Goal: Task Accomplishment & Management: Complete application form

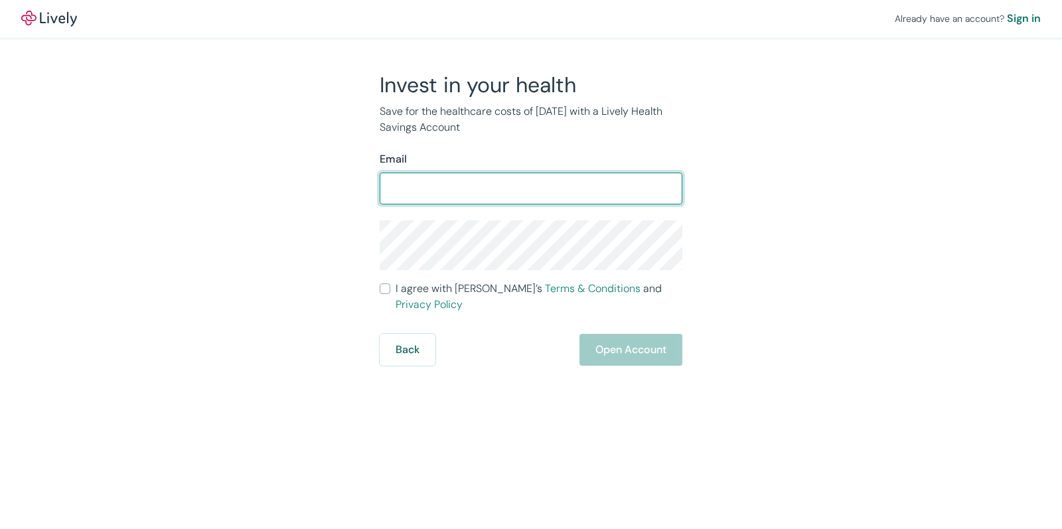
click at [525, 181] on input "Email" at bounding box center [531, 188] width 303 height 27
type input "[EMAIL_ADDRESS][DOMAIN_NAME]"
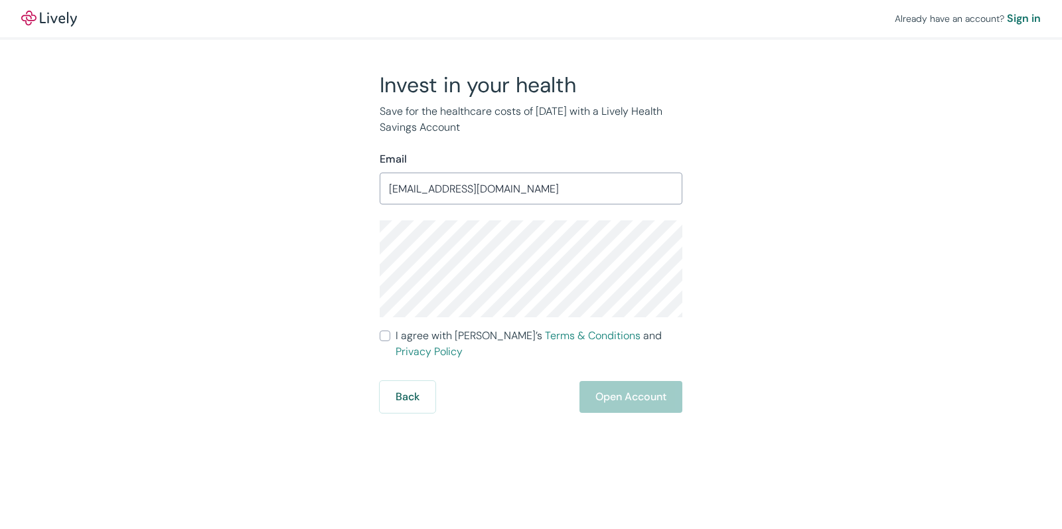
click at [385, 337] on input "I agree with Lively’s Terms & Conditions and Privacy Policy" at bounding box center [385, 336] width 11 height 11
checkbox input "true"
click at [604, 393] on button "Open Account" at bounding box center [630, 397] width 103 height 32
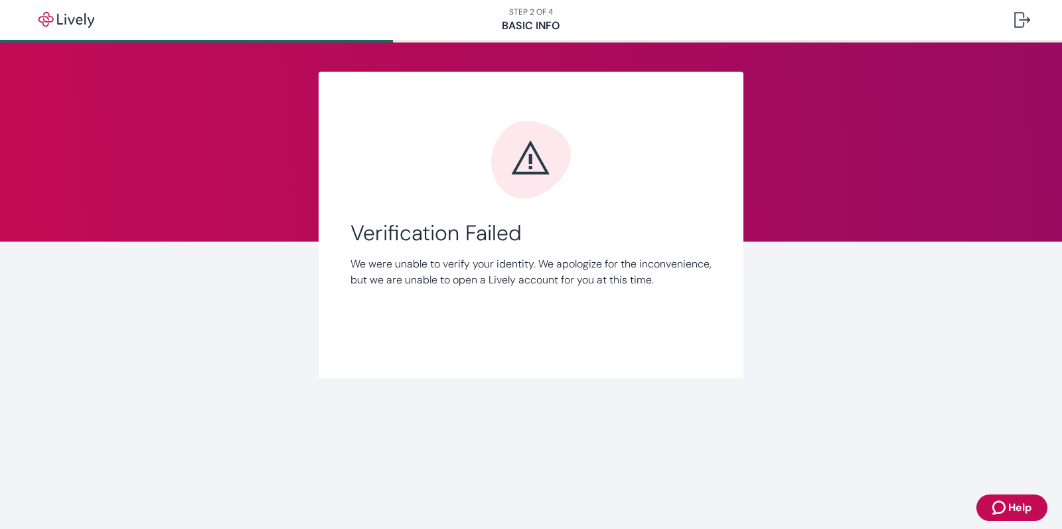
click at [519, 30] on nav "STEP 2 OF 4 Basic Info" at bounding box center [531, 20] width 1062 height 40
click at [48, 21] on img "button" at bounding box center [66, 20] width 74 height 16
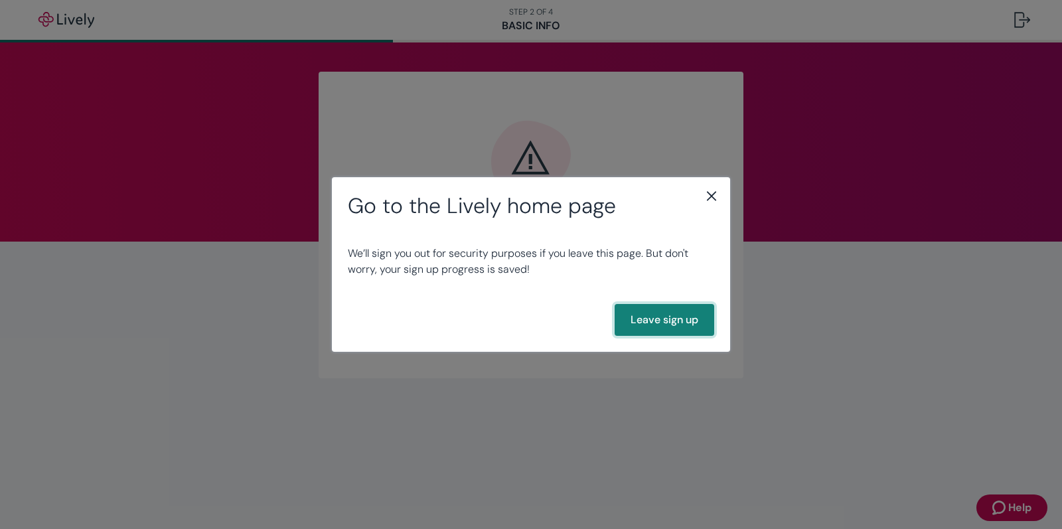
click at [685, 321] on button "Leave sign up" at bounding box center [665, 320] width 100 height 32
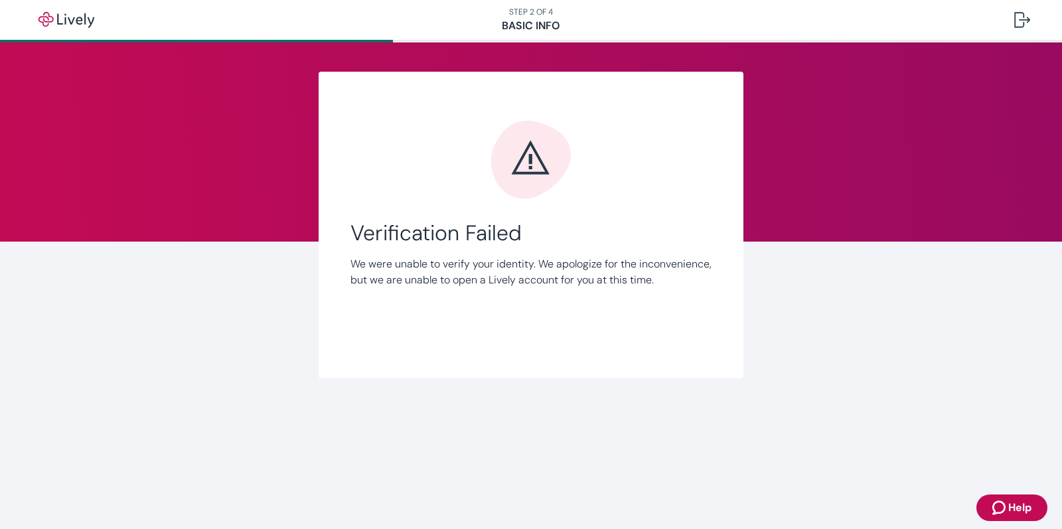
click at [497, 22] on nav "STEP 2 OF 4 Basic Info" at bounding box center [531, 20] width 1062 height 40
